Goal: Information Seeking & Learning: Understand process/instructions

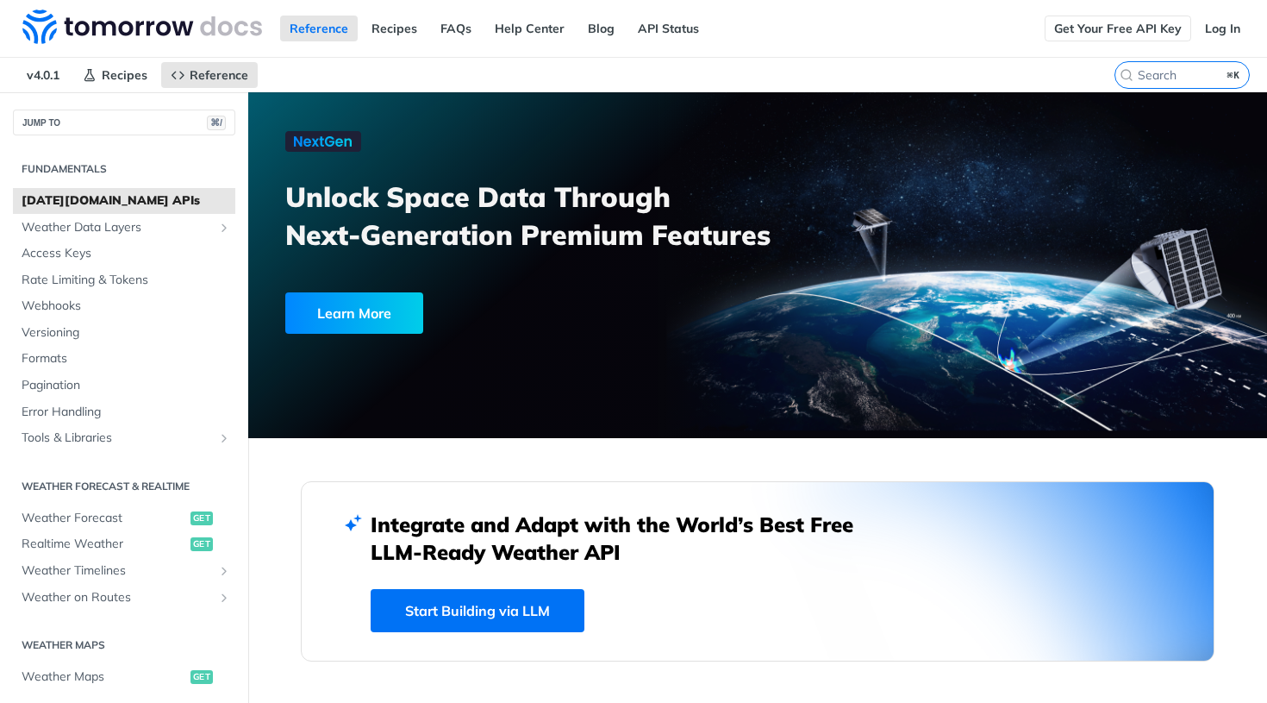
click at [1160, 27] on link "Get Your Free API Key" at bounding box center [1118, 29] width 147 height 26
click at [1214, 22] on link "Log In" at bounding box center [1223, 29] width 54 height 26
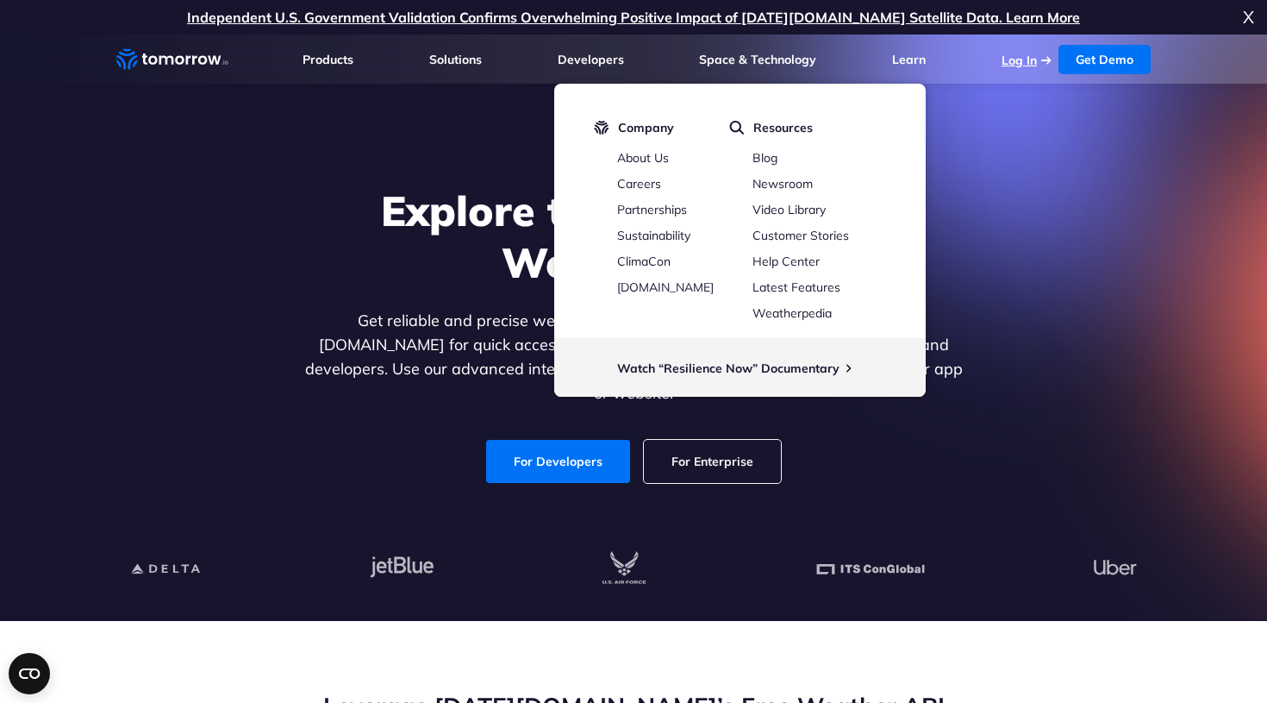
click at [1009, 54] on link "Log In" at bounding box center [1019, 61] width 35 height 16
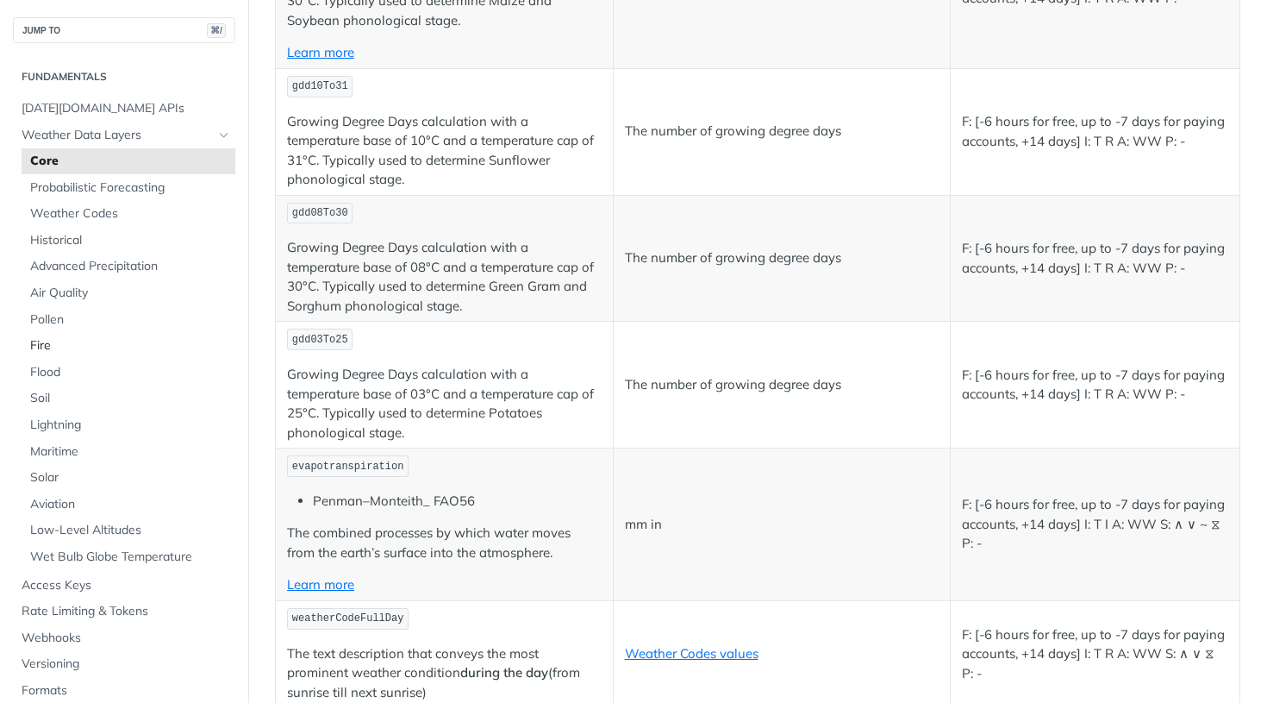
scroll to position [7916, 0]
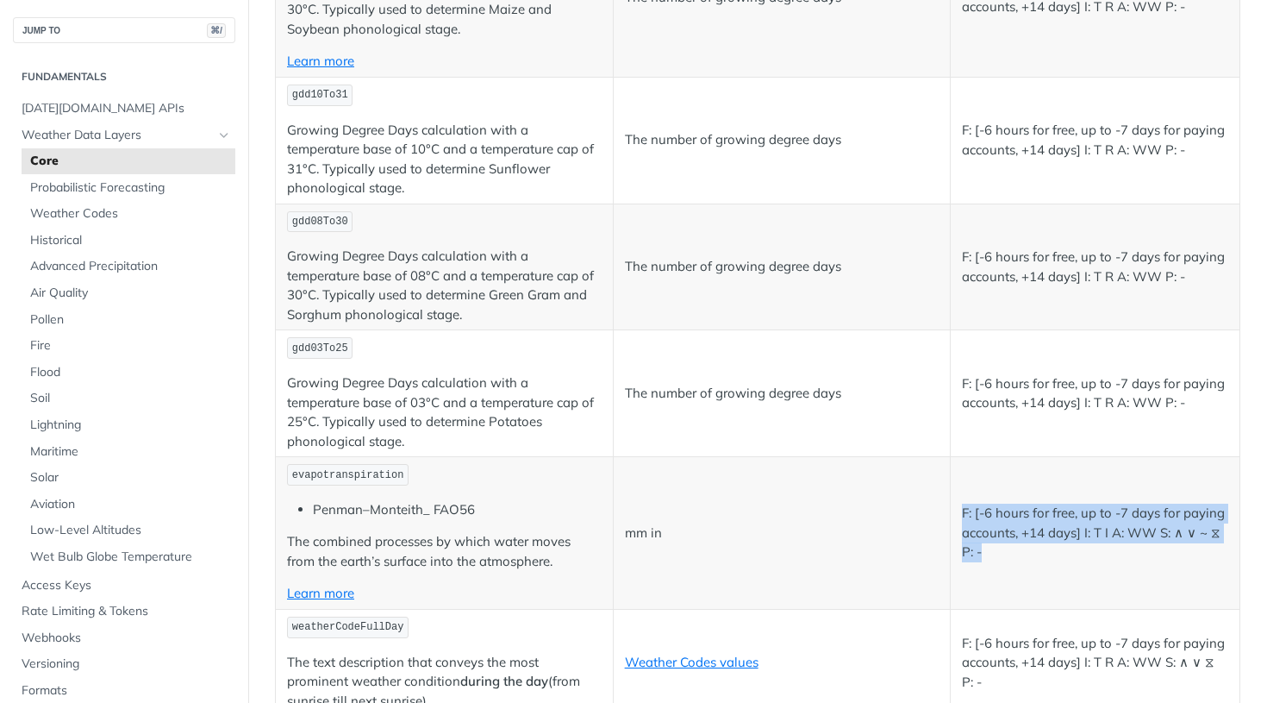
drag, startPoint x: 963, startPoint y: 445, endPoint x: 979, endPoint y: 497, distance: 54.0
click at [979, 497] on td "F: [-6 hours for free, up to -7 days for paying accounts, +14 days] I: T I A: W…" at bounding box center [1096, 533] width 290 height 153
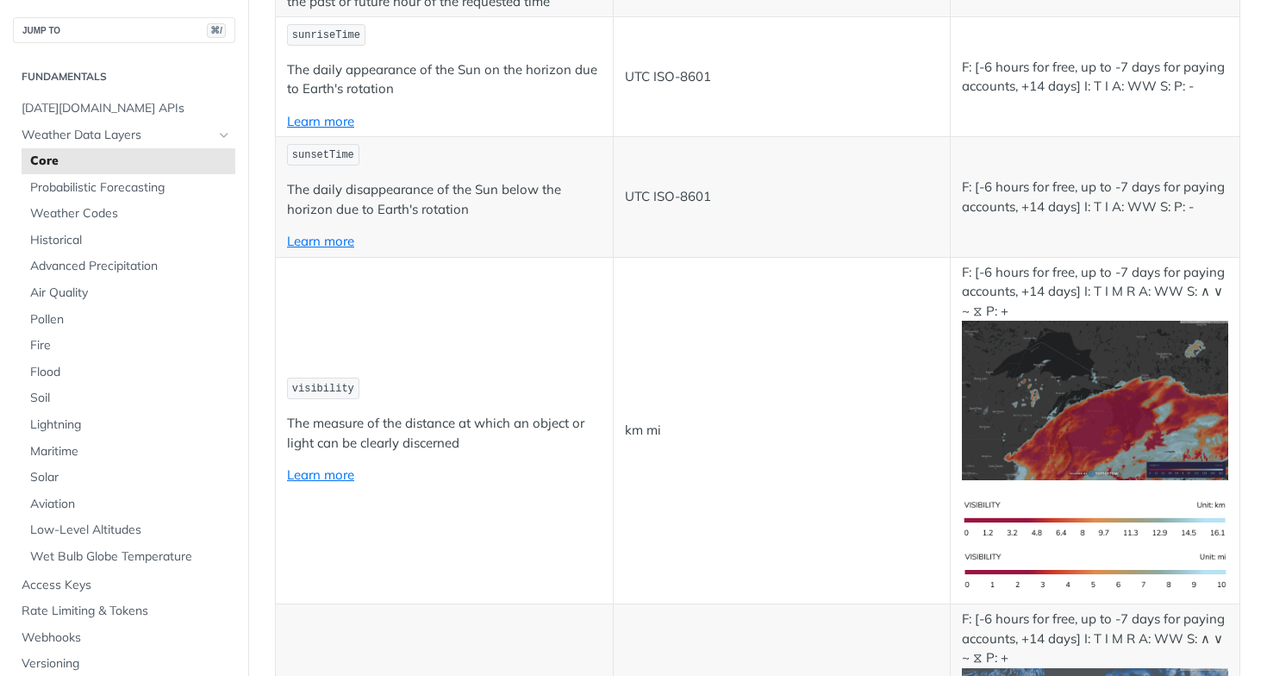
scroll to position [7983, 0]
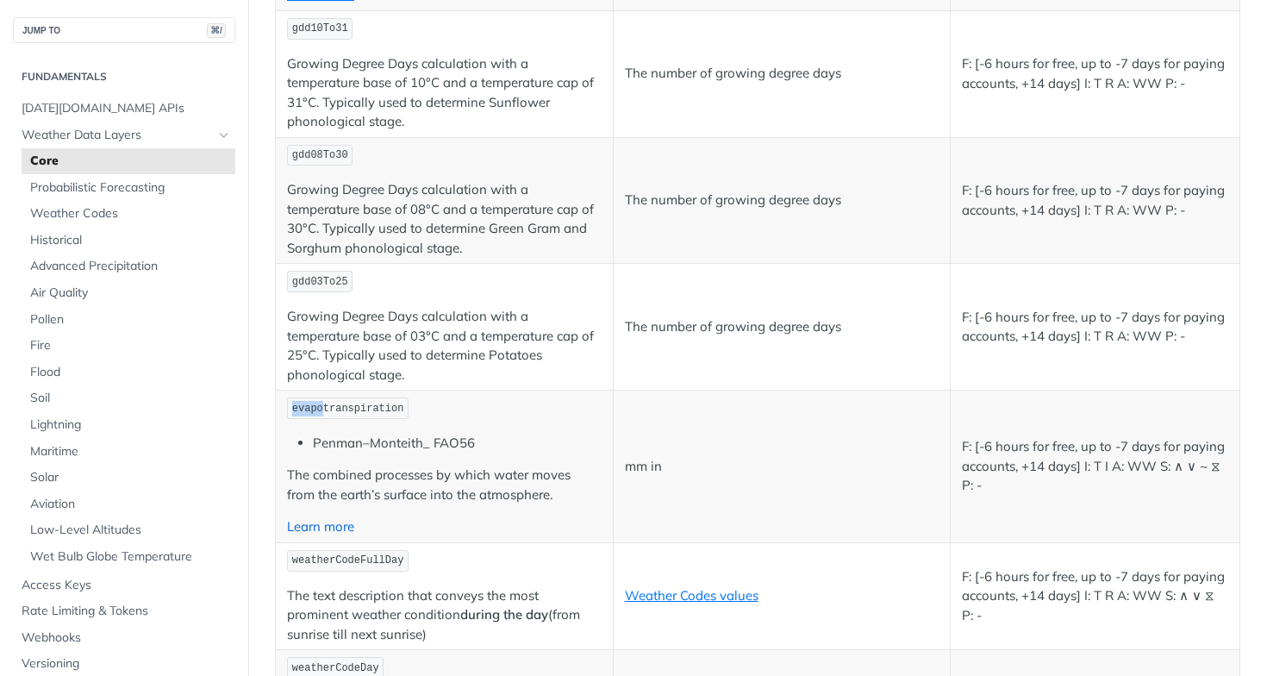
click at [343, 518] on link "Learn more" at bounding box center [320, 526] width 67 height 16
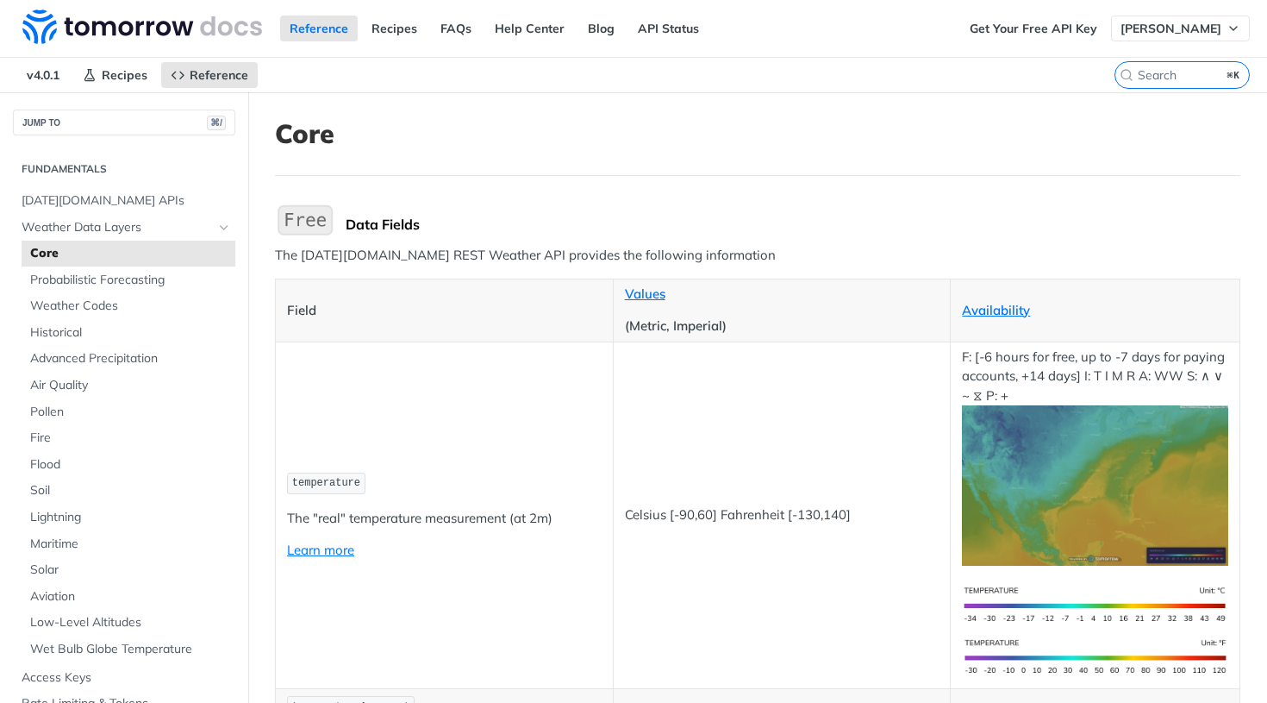
click at [1185, 34] on span "[PERSON_NAME]" at bounding box center [1171, 29] width 101 height 16
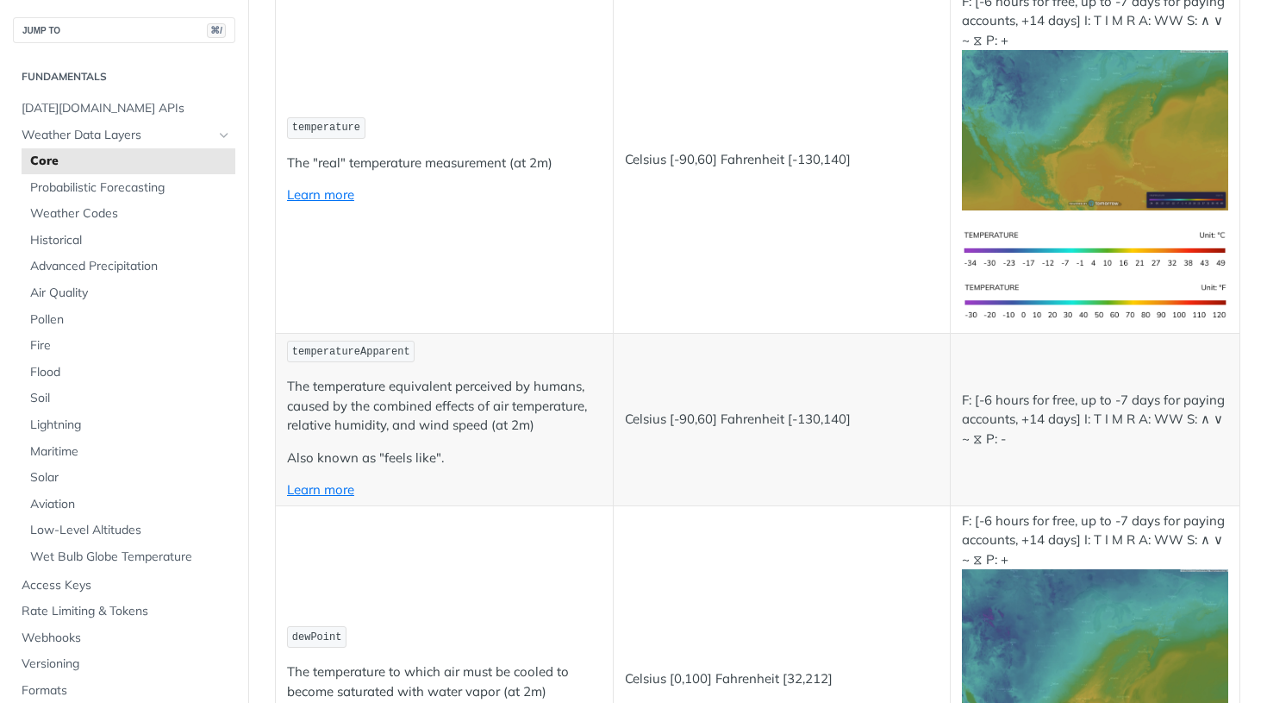
scroll to position [359, 0]
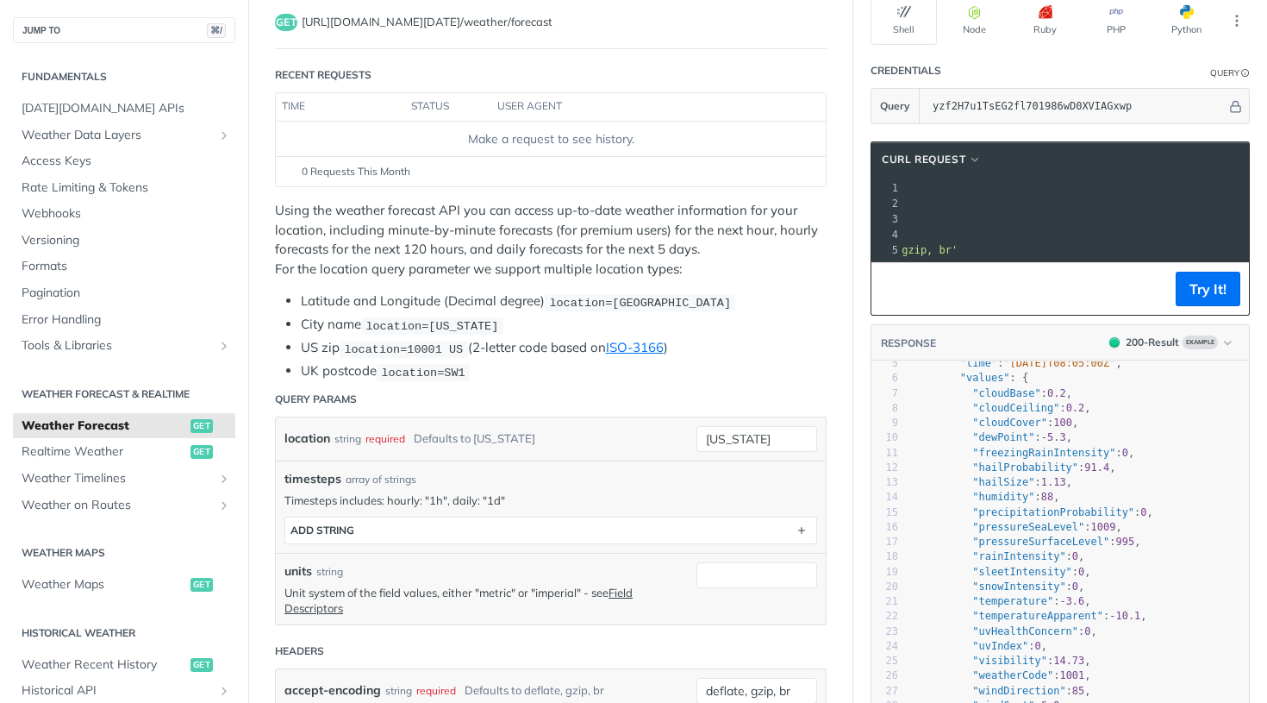
scroll to position [0, 107]
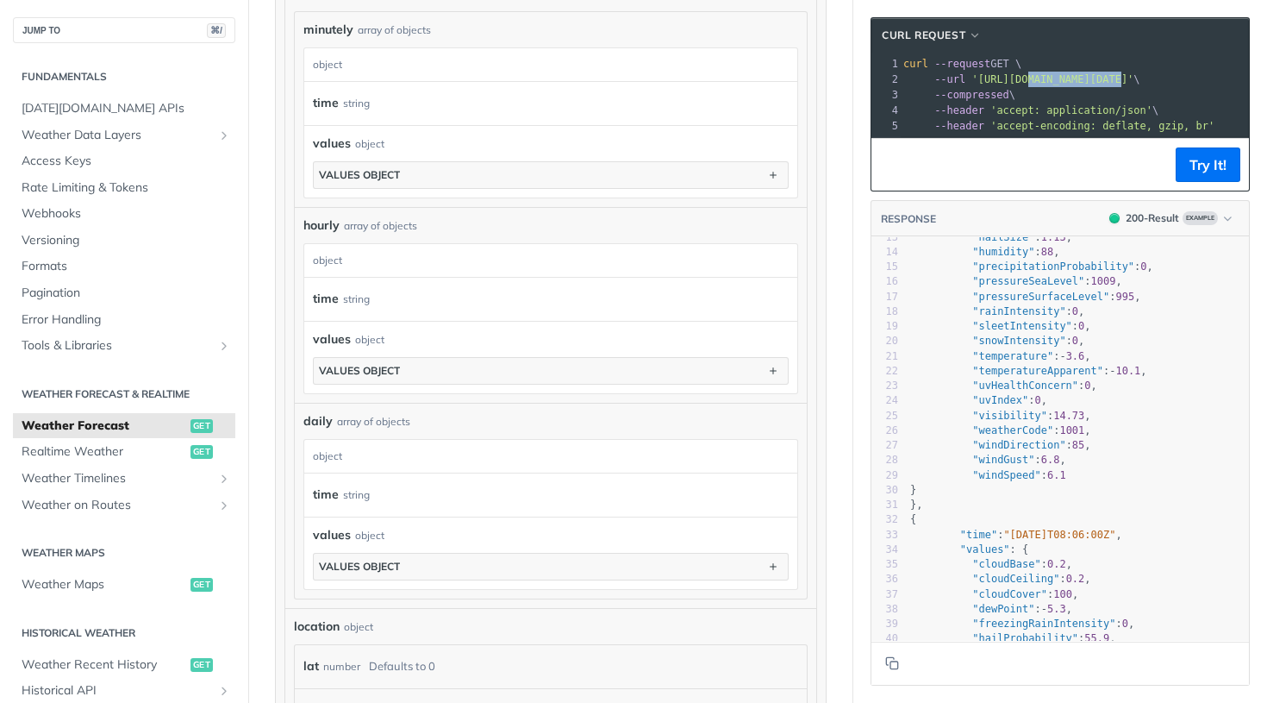
drag, startPoint x: 1031, startPoint y: 81, endPoint x: 1127, endPoint y: 74, distance: 95.9
click at [1127, 74] on span "'[URL][DOMAIN_NAME][DATE]'" at bounding box center [1053, 79] width 162 height 12
copy span "[DOMAIN_NAME][DATE]"
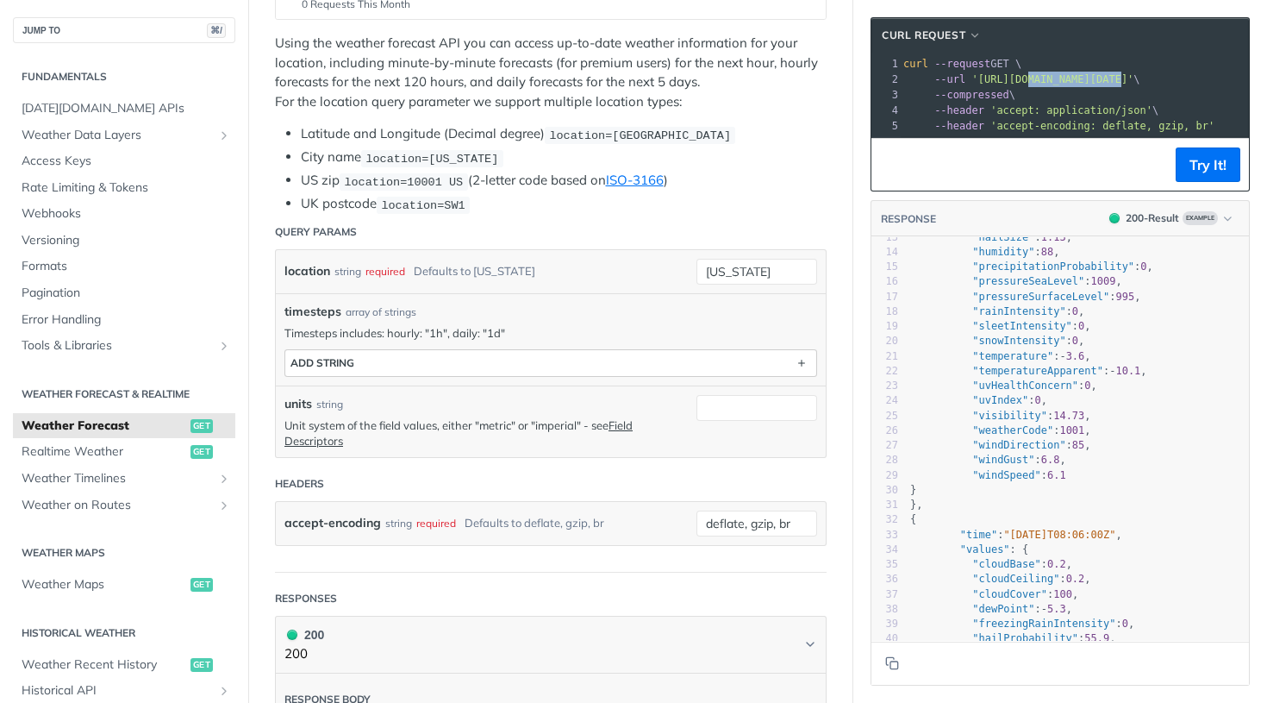
click at [697, 358] on button "ADD string" at bounding box center [550, 363] width 531 height 26
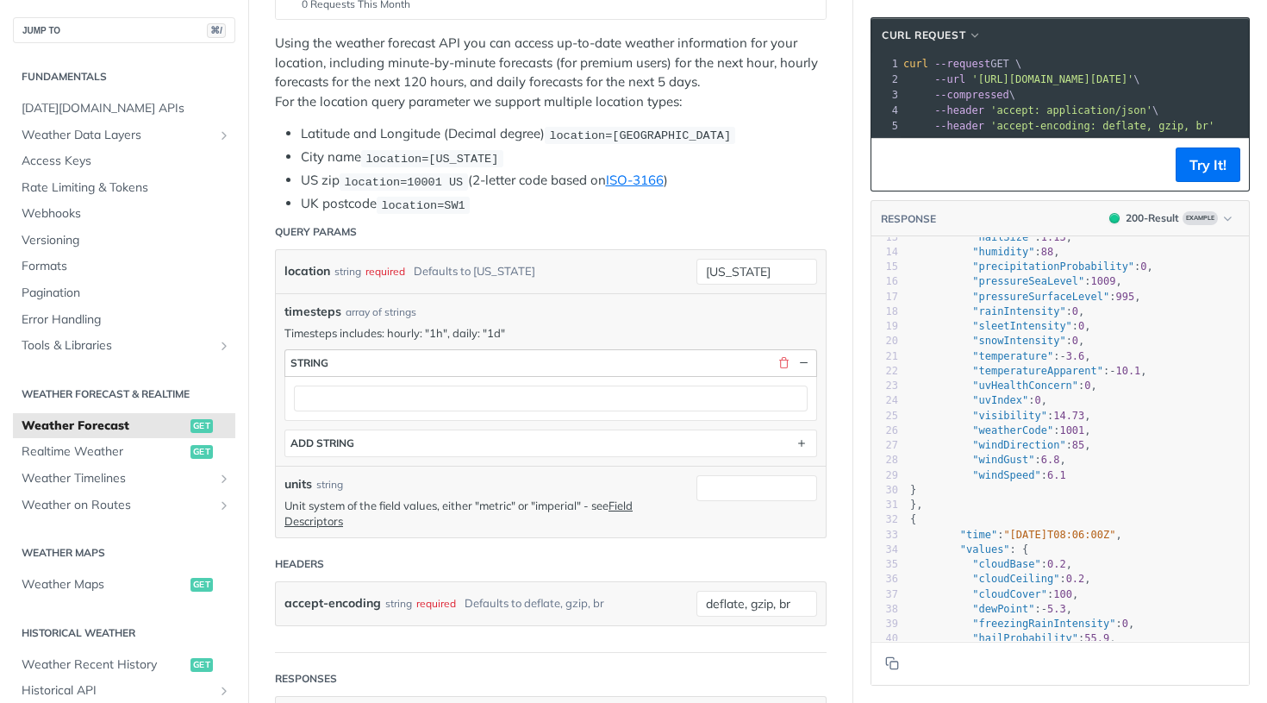
click at [684, 362] on button "string" at bounding box center [550, 363] width 531 height 26
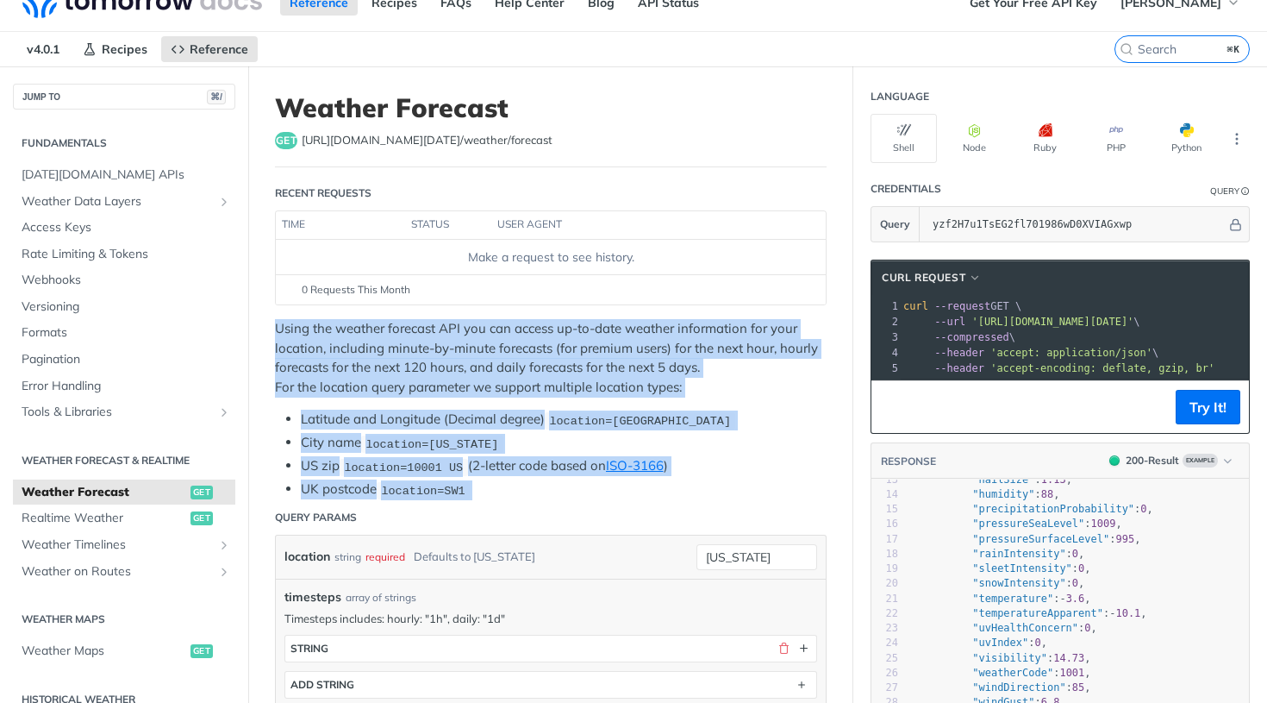
drag, startPoint x: 274, startPoint y: 325, endPoint x: 353, endPoint y: 498, distance: 190.6
click at [1195, 129] on button "Python" at bounding box center [1187, 138] width 66 height 49
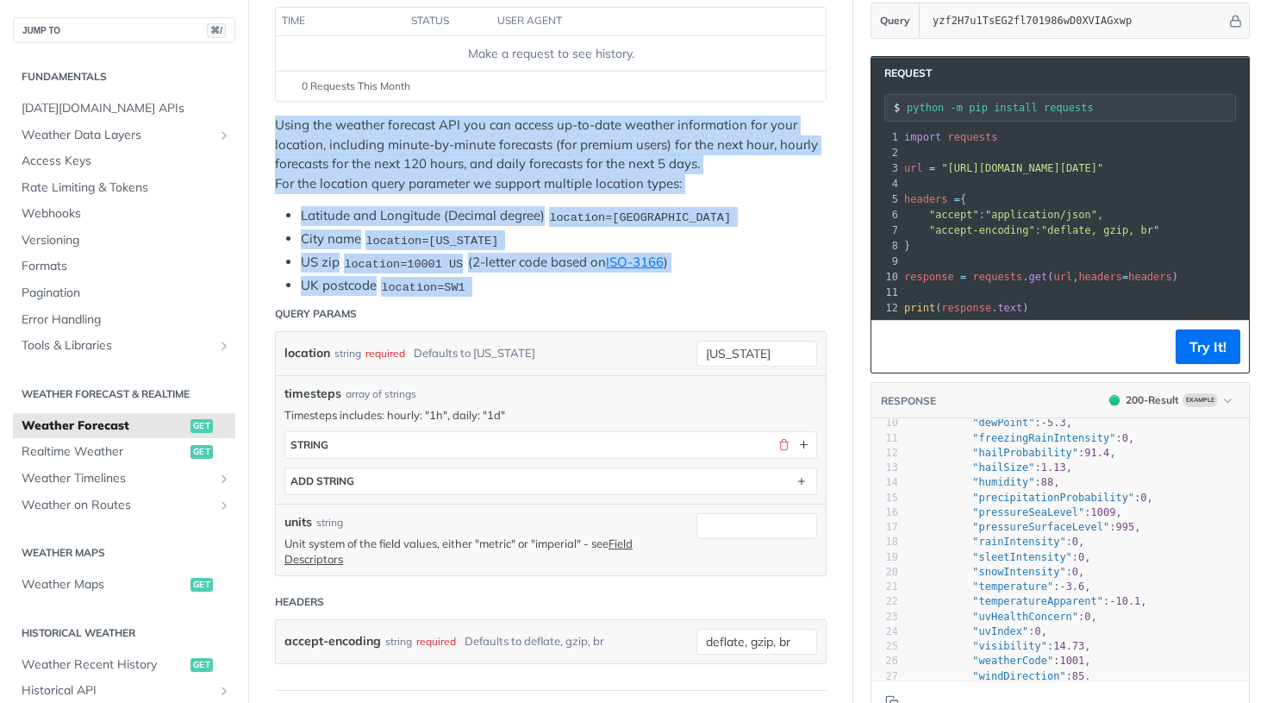
scroll to position [0, 0]
click at [147, 472] on span "Weather Timelines" at bounding box center [117, 478] width 191 height 17
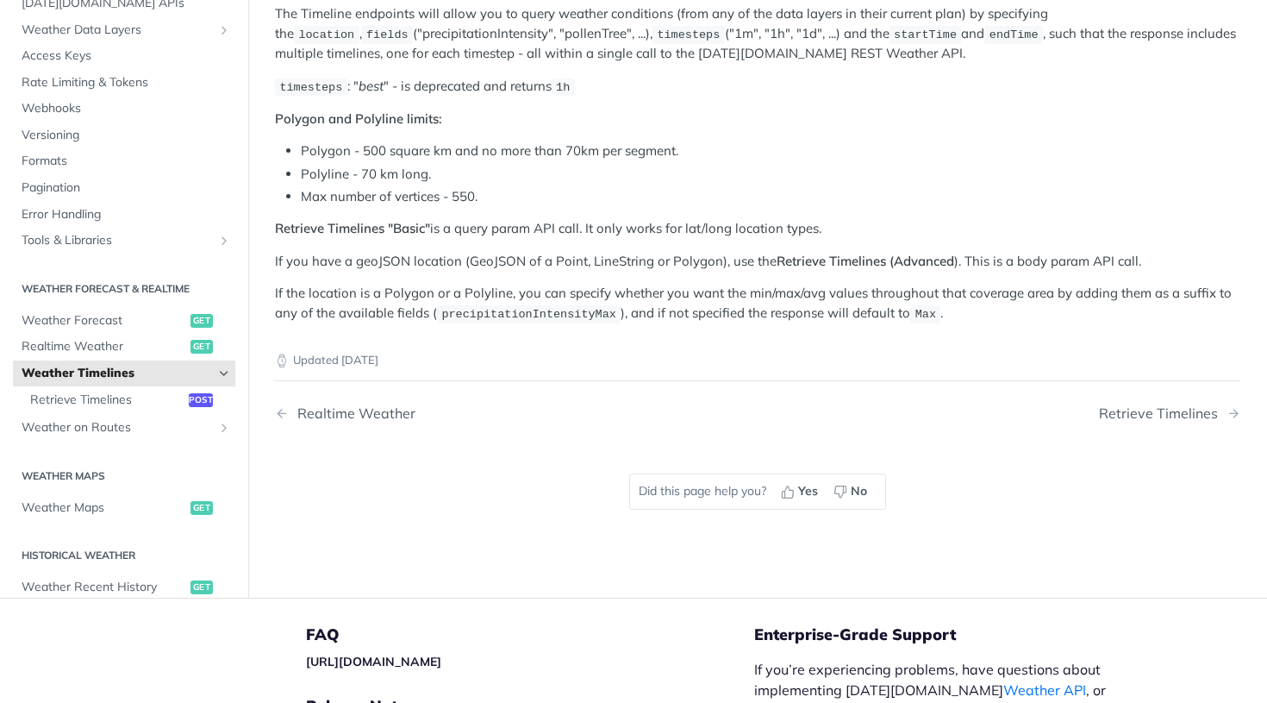
scroll to position [200, 0]
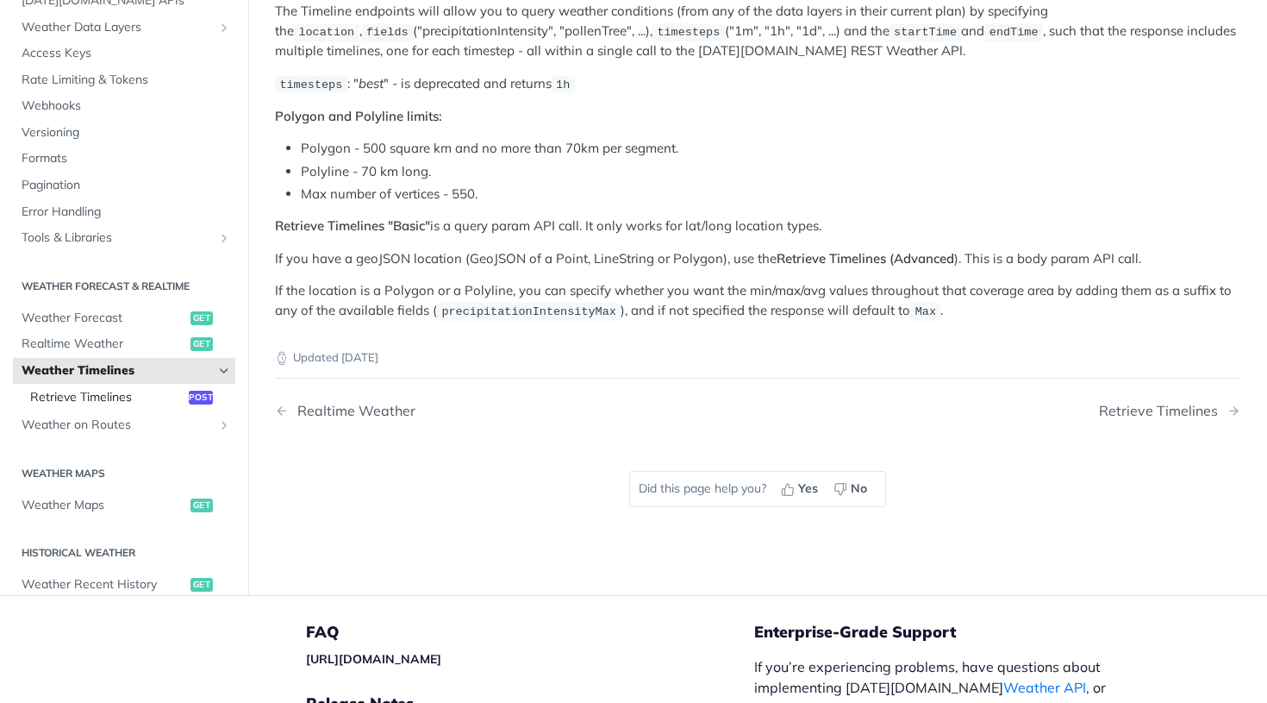
click at [140, 391] on span "Retrieve Timelines" at bounding box center [107, 397] width 154 height 17
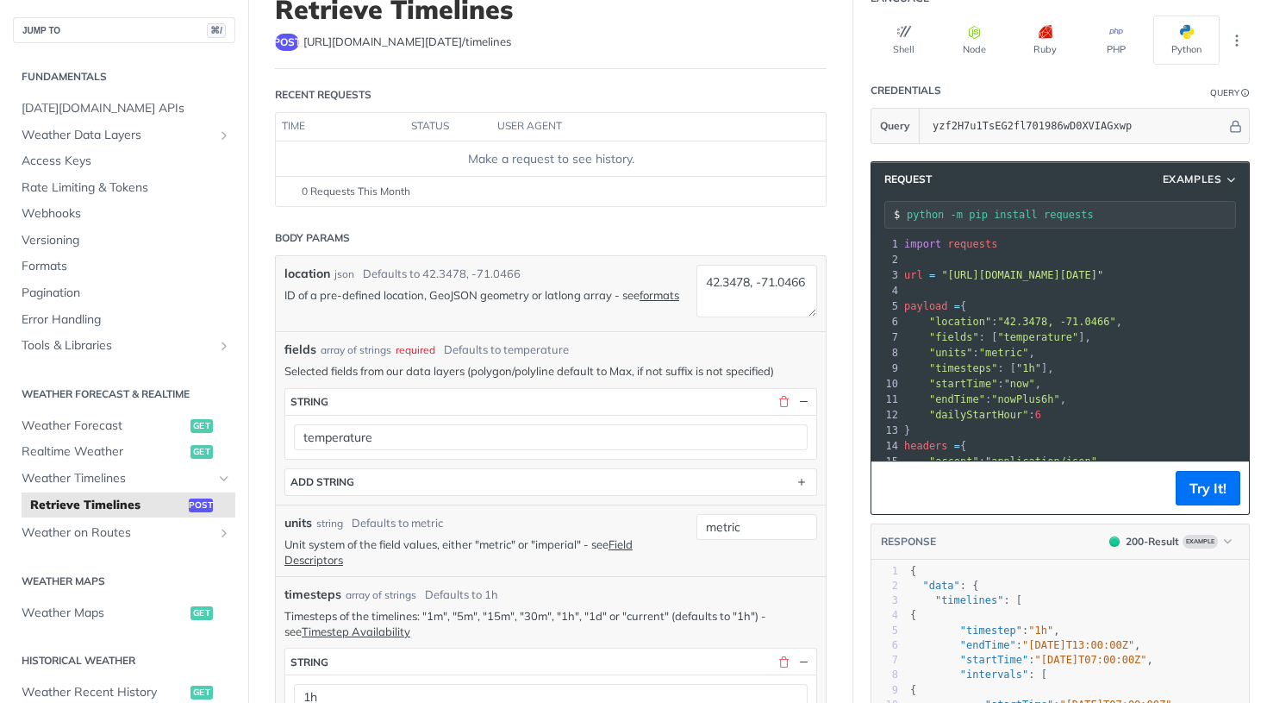
scroll to position [127, 0]
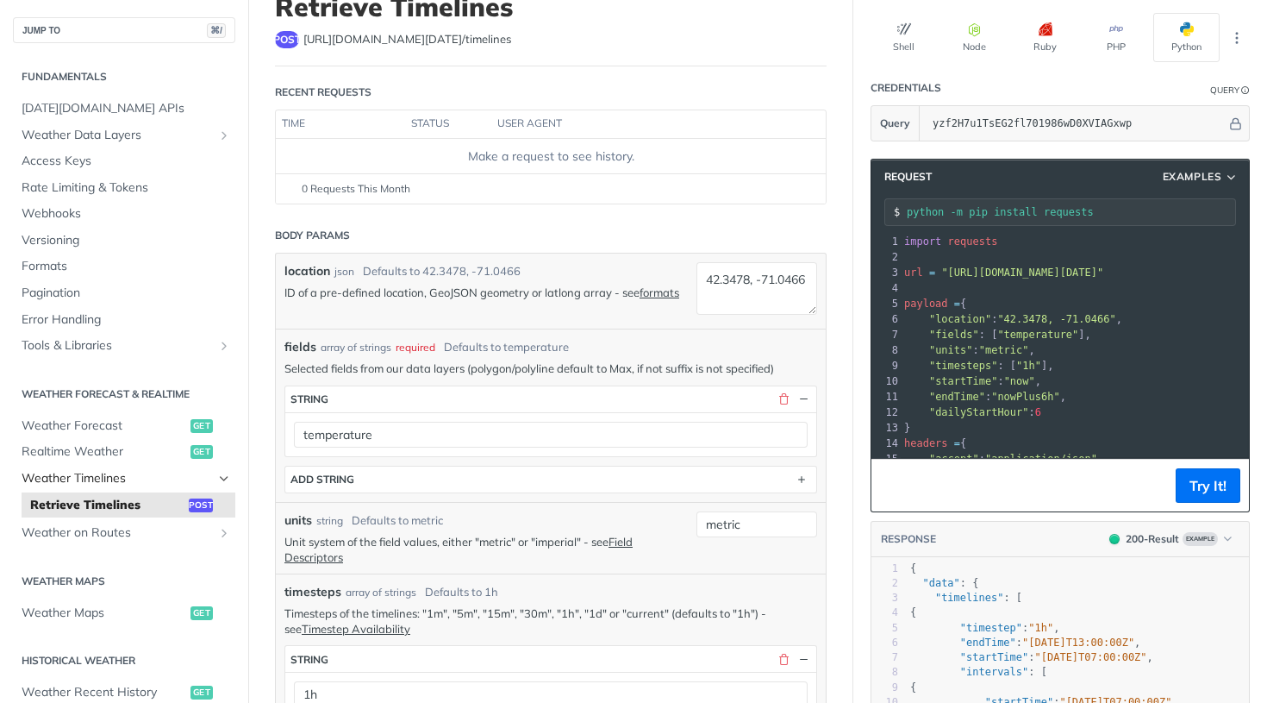
click at [141, 471] on span "Weather Timelines" at bounding box center [117, 478] width 191 height 17
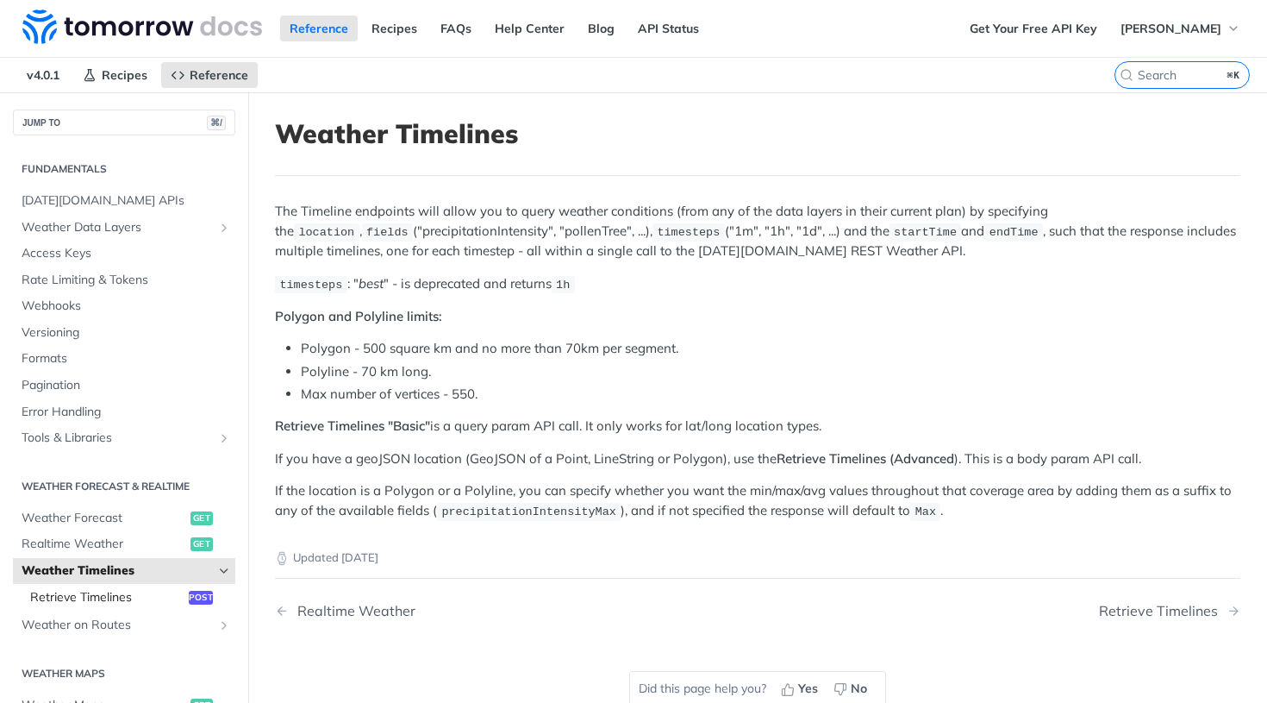
click at [109, 589] on span "Retrieve Timelines" at bounding box center [107, 597] width 154 height 17
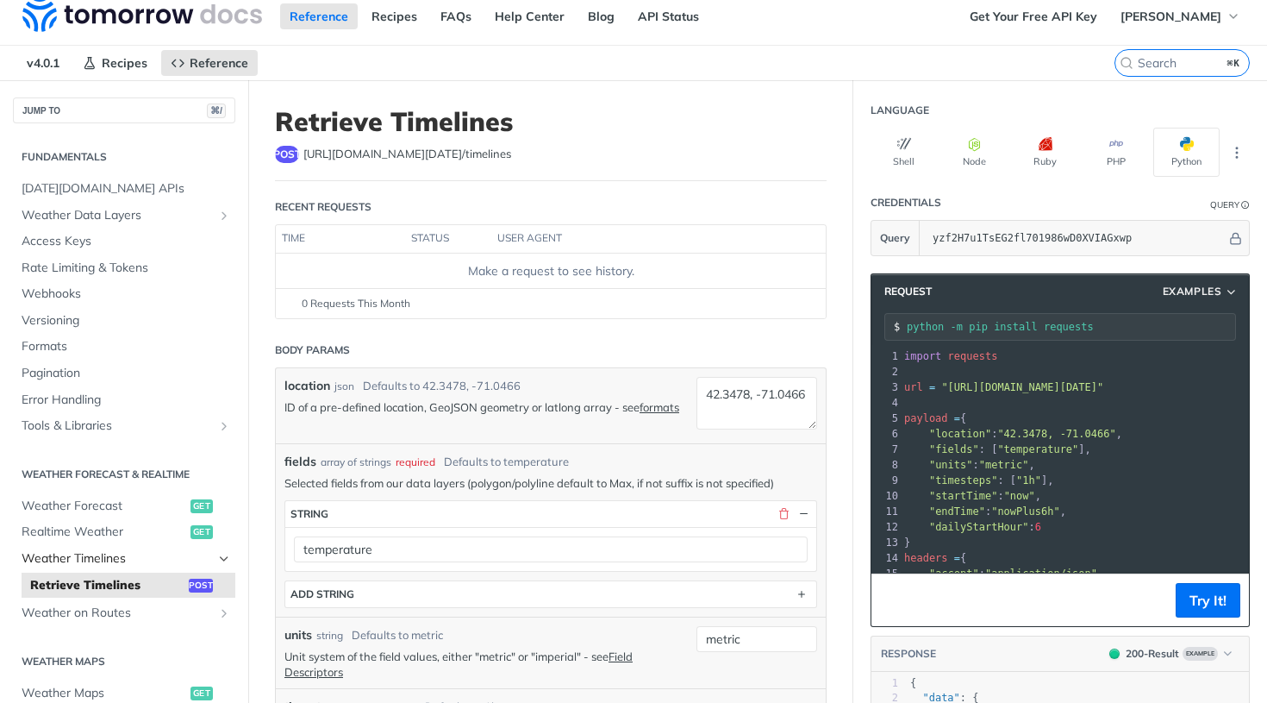
click at [105, 555] on span "Weather Timelines" at bounding box center [117, 558] width 191 height 17
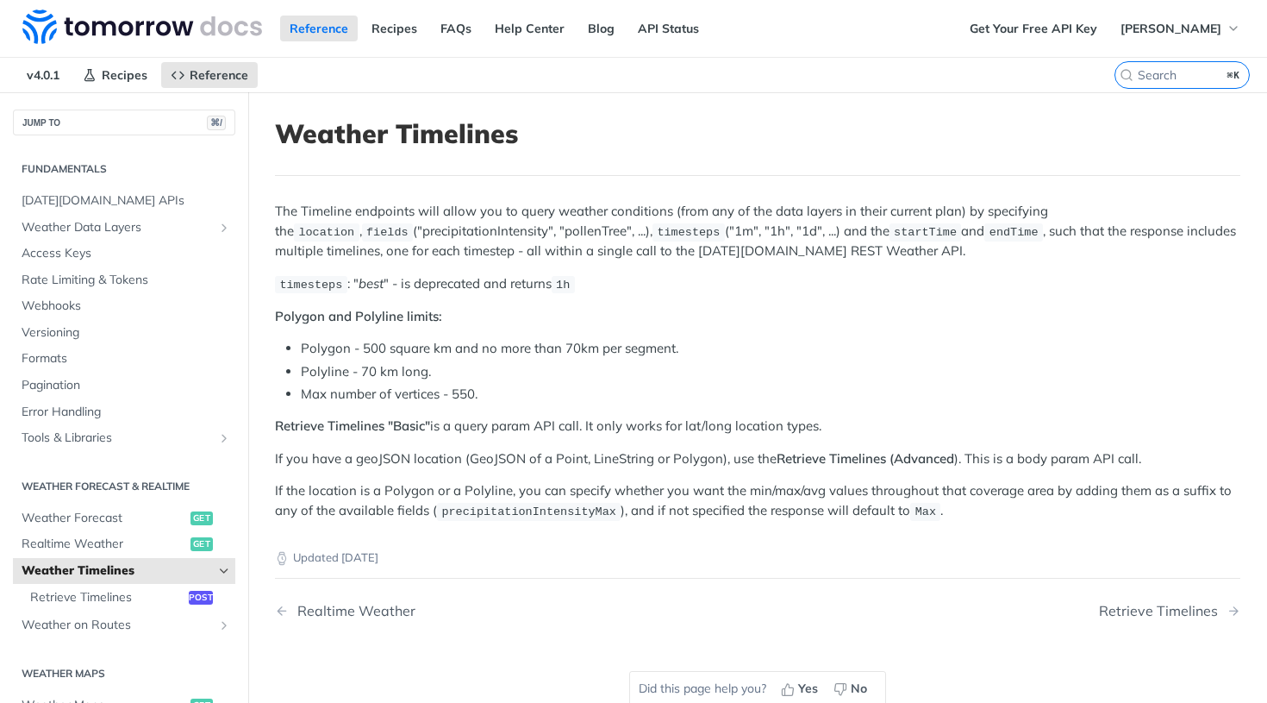
drag, startPoint x: 278, startPoint y: 135, endPoint x: 421, endPoint y: 550, distance: 438.7
click at [421, 550] on article "Weather Timelines The Timeline endpoints will allow you to query weather condit…" at bounding box center [757, 443] width 1019 height 703
copy article "Weather Timelines The Timeline endpoints will allow you to query weather condit…"
click at [115, 589] on span "Retrieve Timelines" at bounding box center [107, 597] width 154 height 17
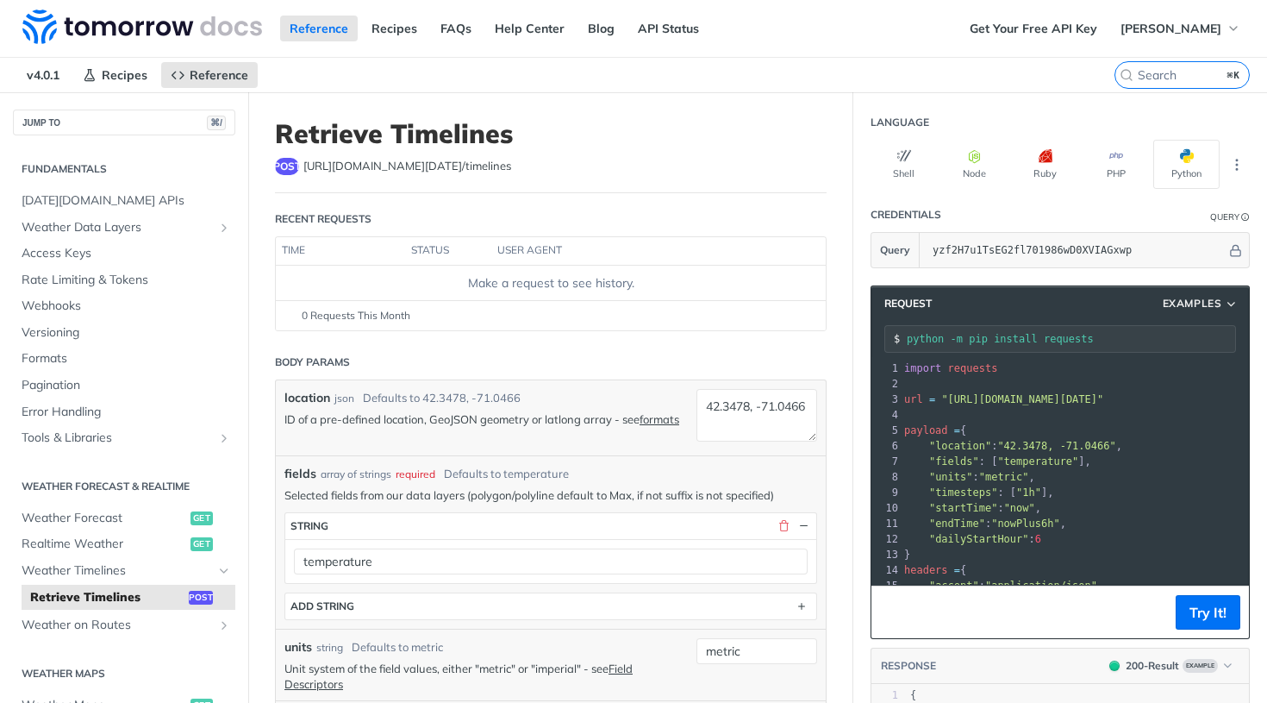
click at [1044, 386] on pre "​" at bounding box center [1172, 384] width 543 height 16
click at [1104, 399] on span ""[URL][DOMAIN_NAME][DATE]"" at bounding box center [1022, 399] width 162 height 12
copy span "timelines"
click at [1186, 165] on button "Python" at bounding box center [1187, 164] width 66 height 49
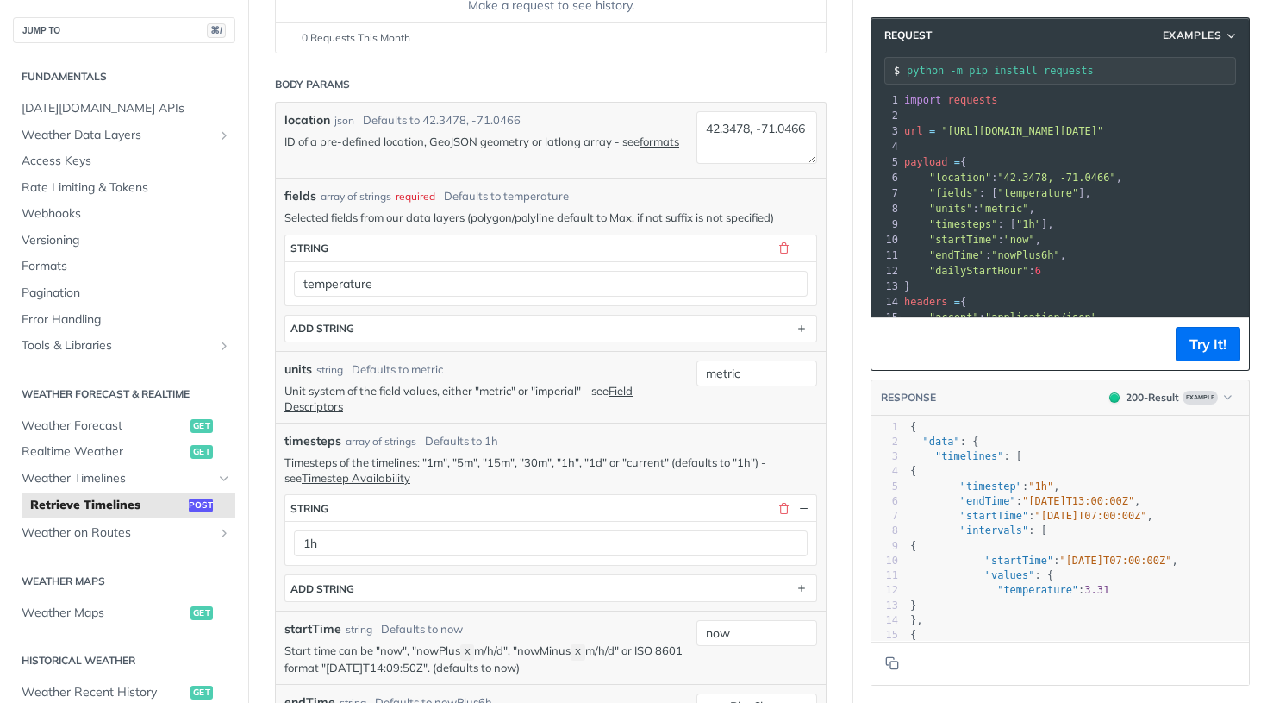
scroll to position [273, 0]
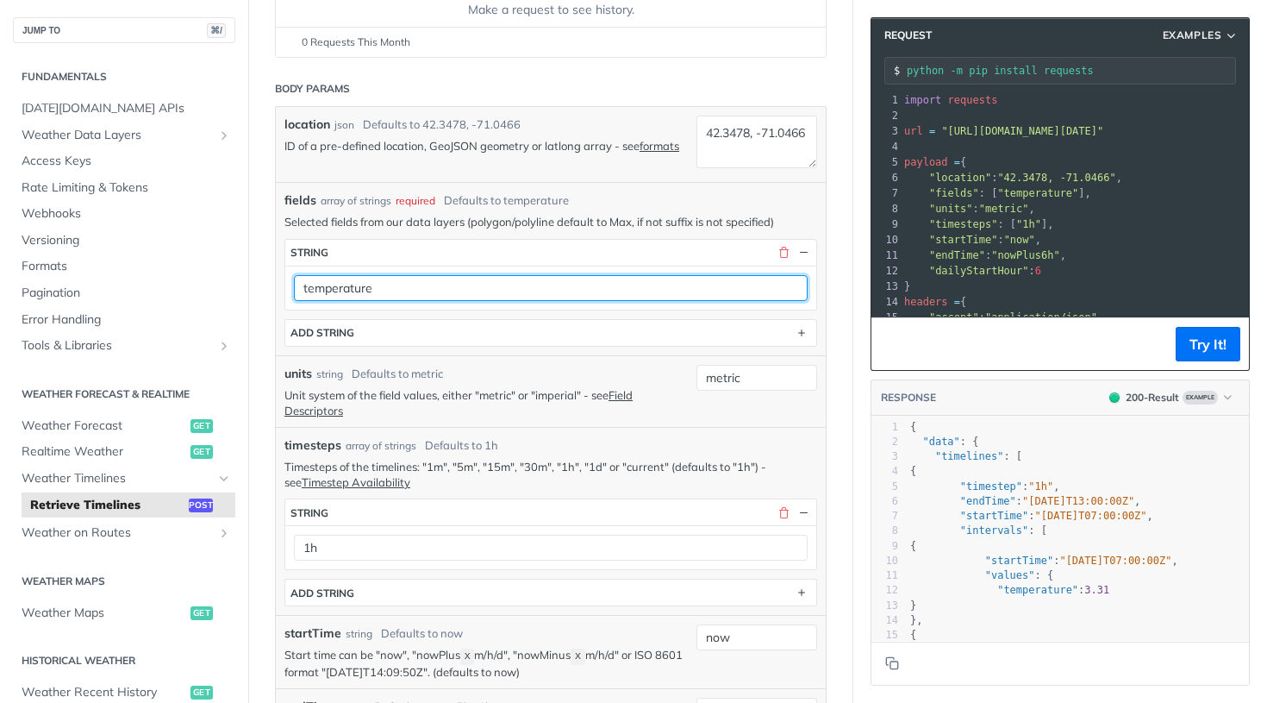
click at [634, 285] on input "temperature" at bounding box center [551, 288] width 514 height 26
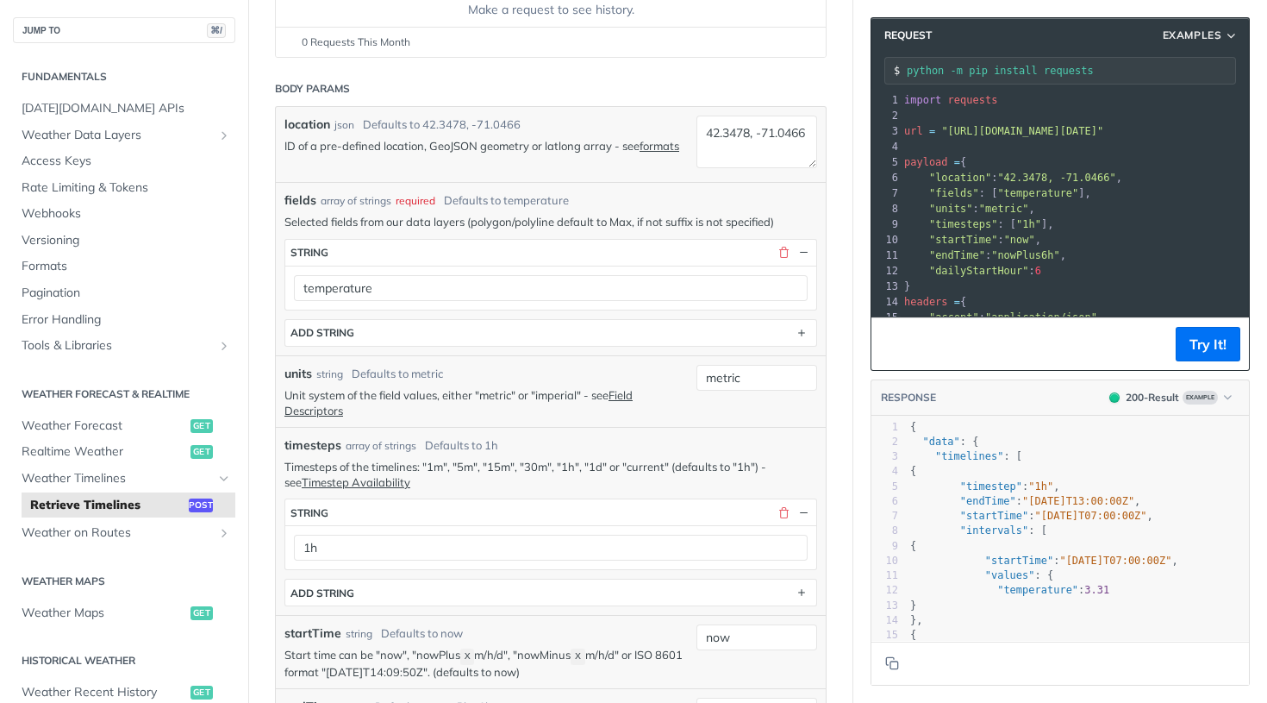
click at [666, 222] on p "Selected fields from our data layers (polygon/polyline default to Max, if not s…" at bounding box center [551, 222] width 533 height 16
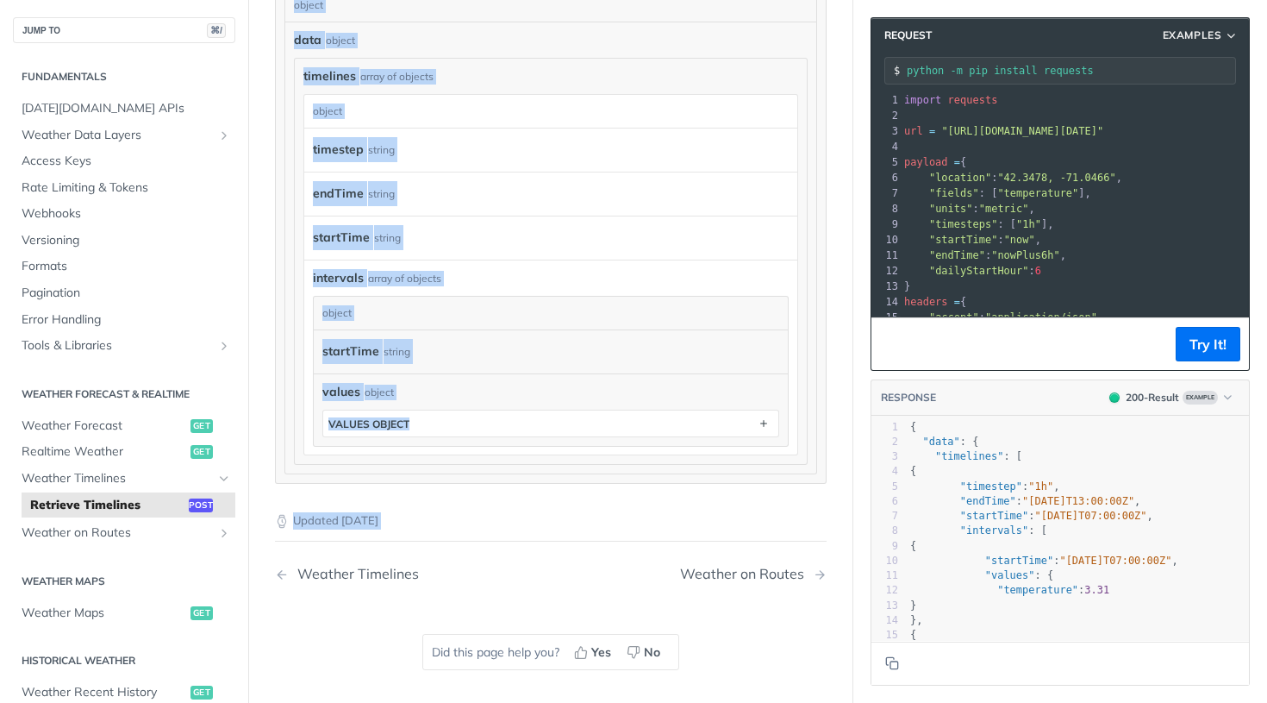
scroll to position [1581, 0]
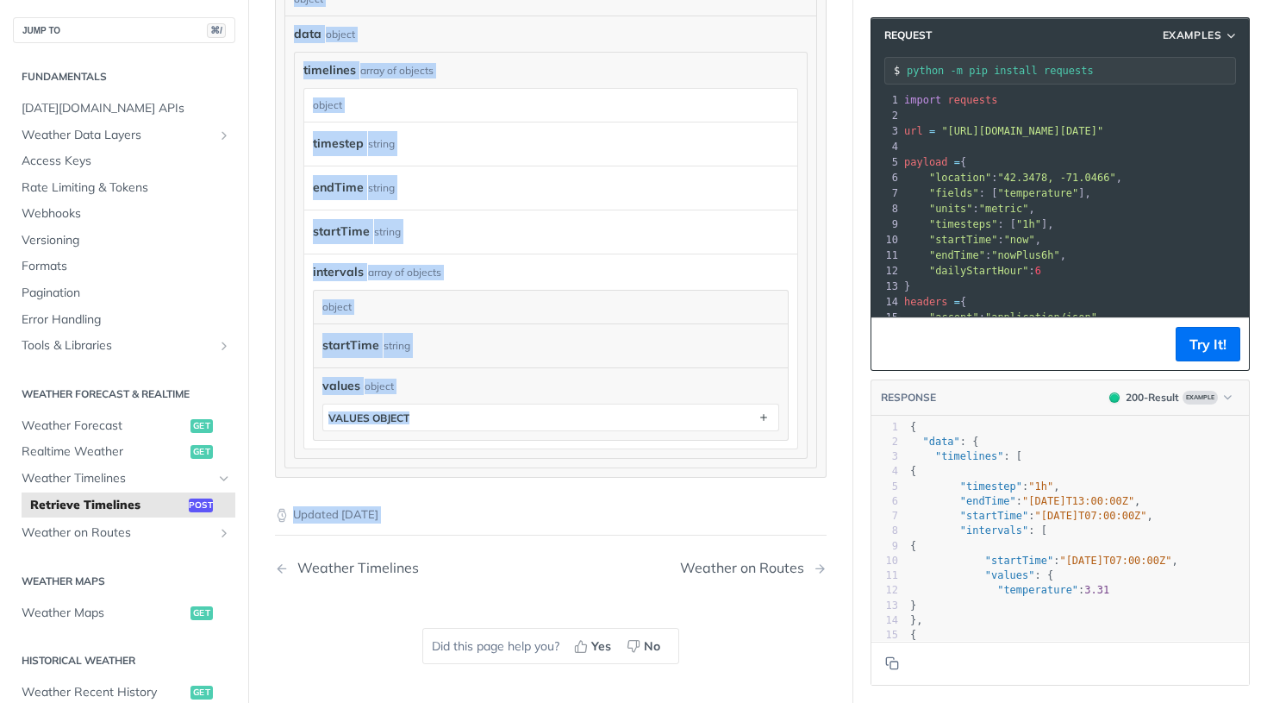
drag, startPoint x: 276, startPoint y: 272, endPoint x: 523, endPoint y: 506, distance: 340.3
copy article "Body Params location json Defaults to [GEOGRAPHIC_DATA] ID of a pre-defined loc…"
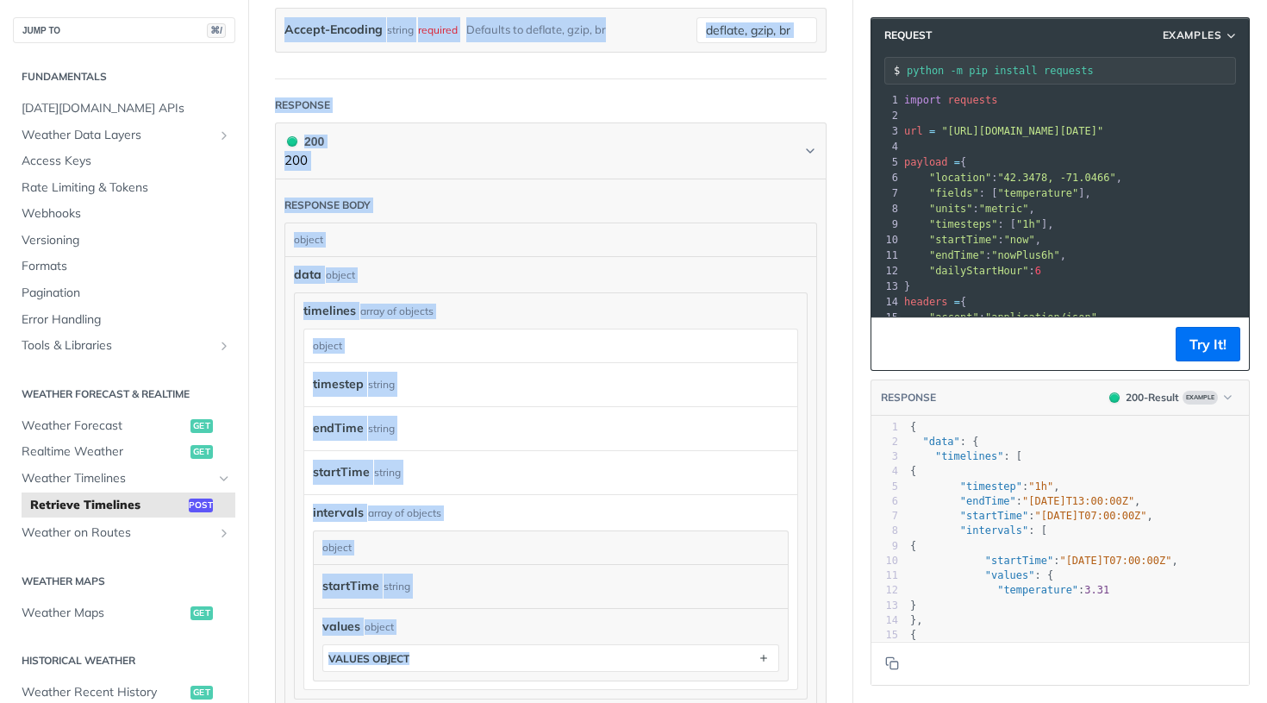
scroll to position [1321, 0]
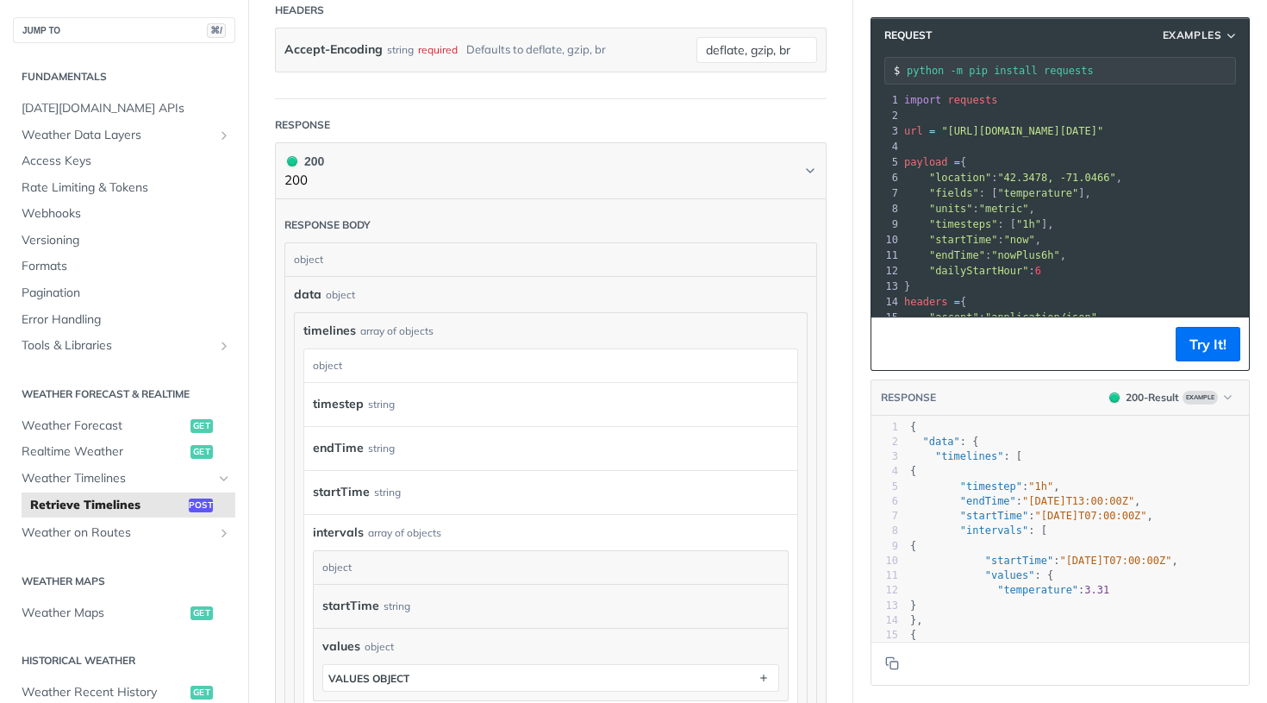
click at [990, 179] on span ""location"" at bounding box center [960, 178] width 62 height 12
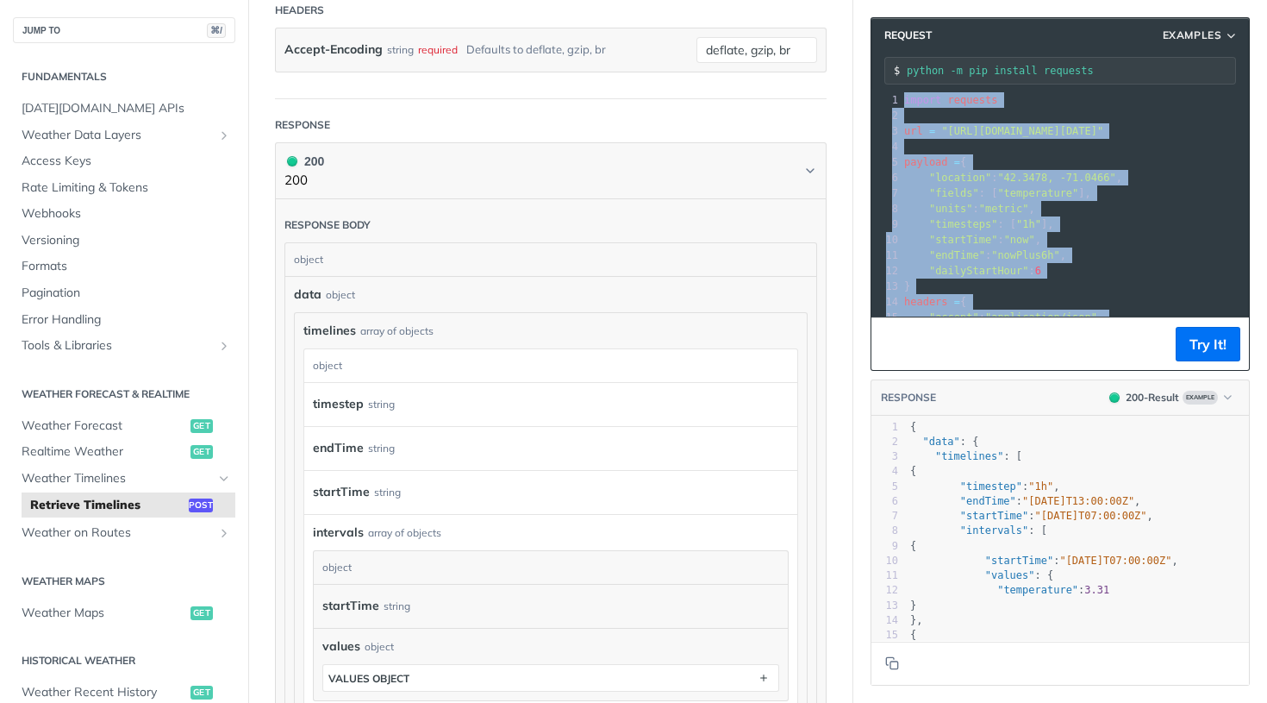
copy div "import requests 2 ​ 3 url = "[URL][DOMAIN_NAME][DATE]" 4 ​ 5 payload = { 6 "loc…"
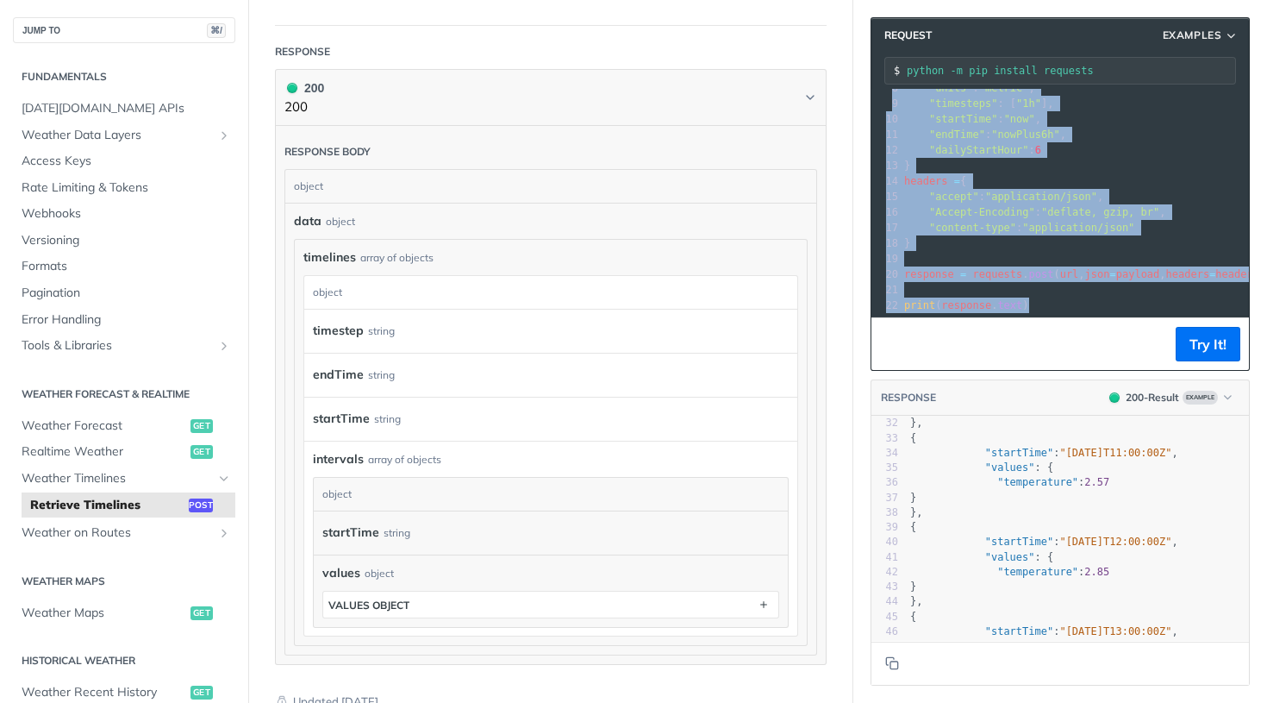
scroll to position [470, 0]
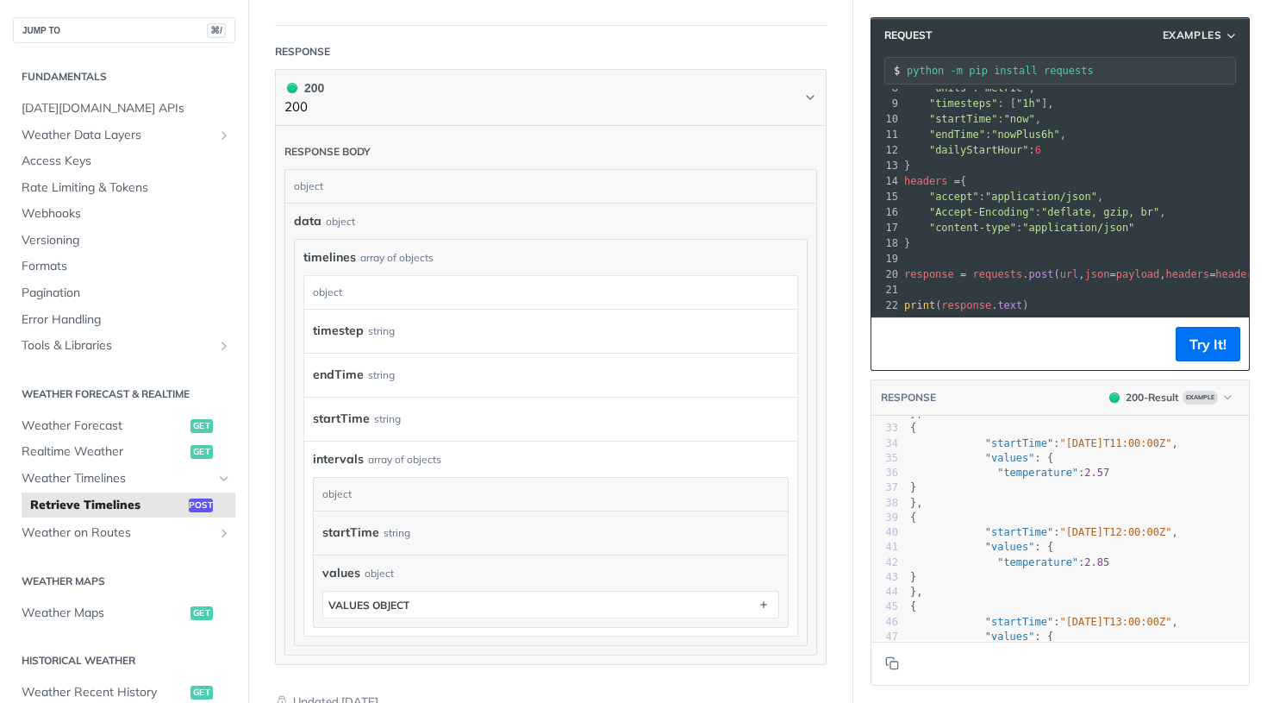
click at [916, 482] on span "}" at bounding box center [913, 487] width 6 height 12
type textarea "{ "data": { "timelines": [ { "timestep": "1h", "endTime": "[DATE]T13:00:00Z", "…"
